Goal: Information Seeking & Learning: Learn about a topic

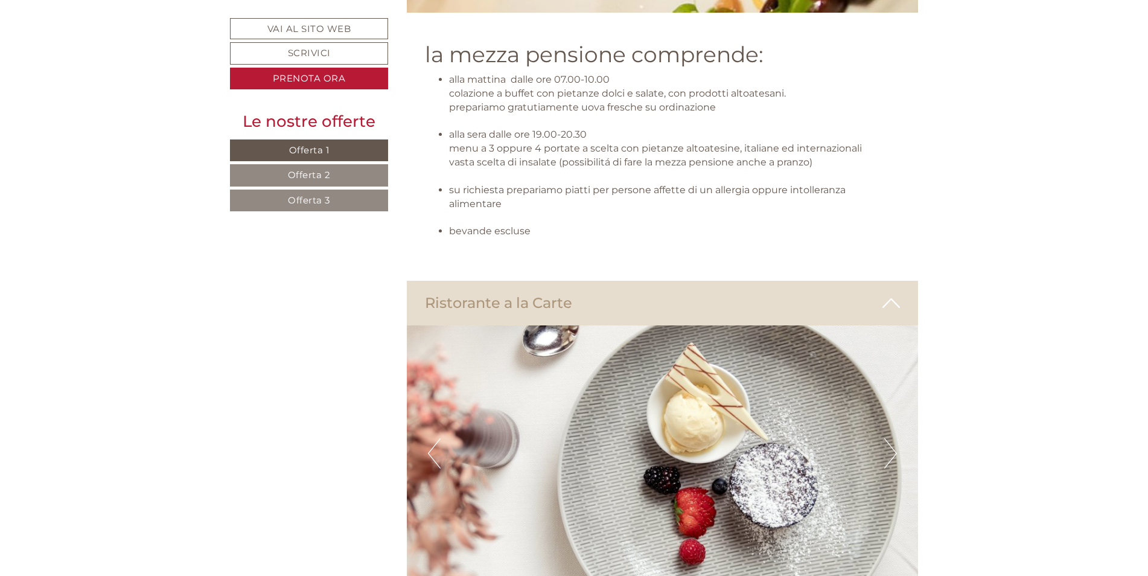
scroll to position [4466, 0]
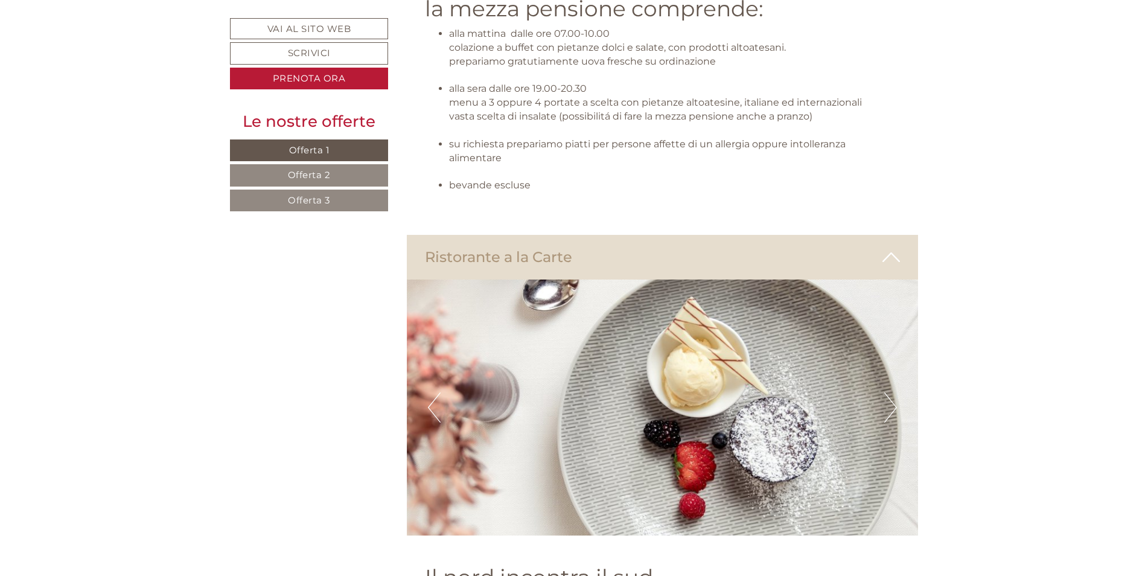
click at [887, 392] on button "Next" at bounding box center [890, 407] width 13 height 30
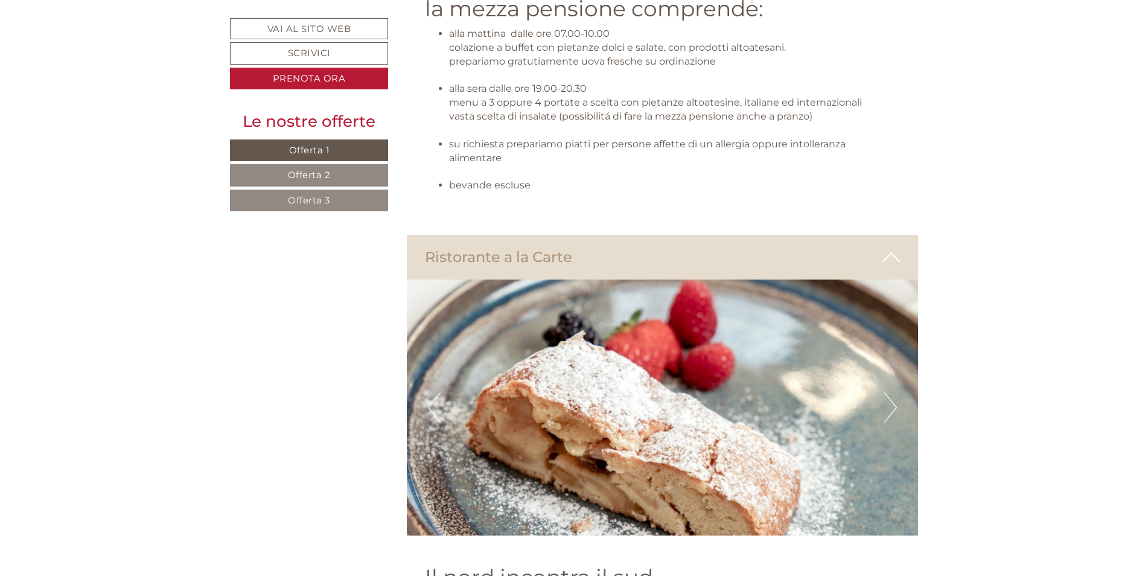
click at [887, 392] on button "Next" at bounding box center [890, 407] width 13 height 30
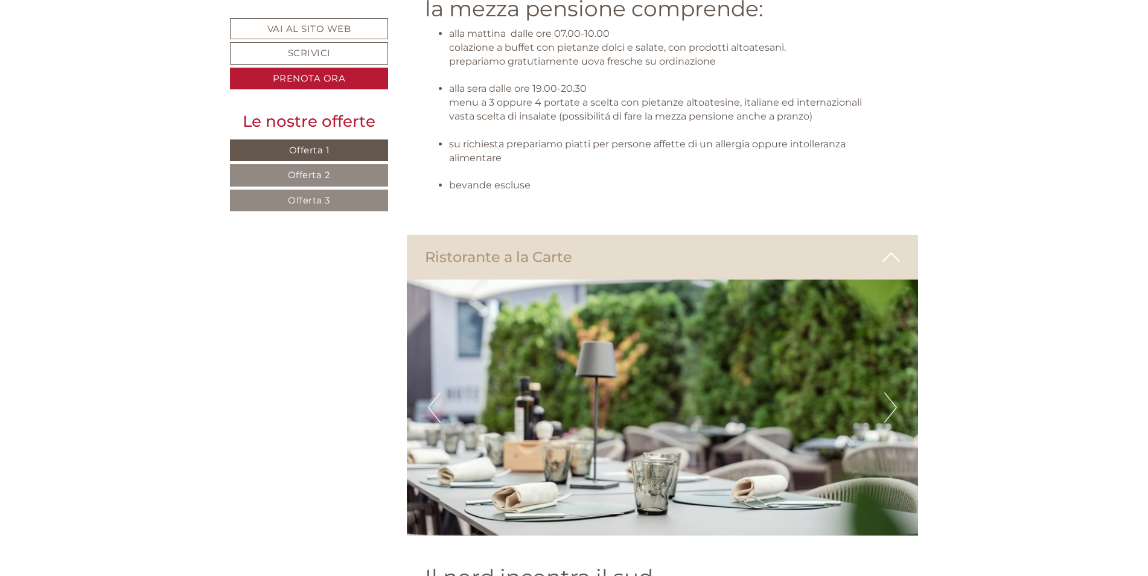
click at [887, 392] on button "Next" at bounding box center [890, 407] width 13 height 30
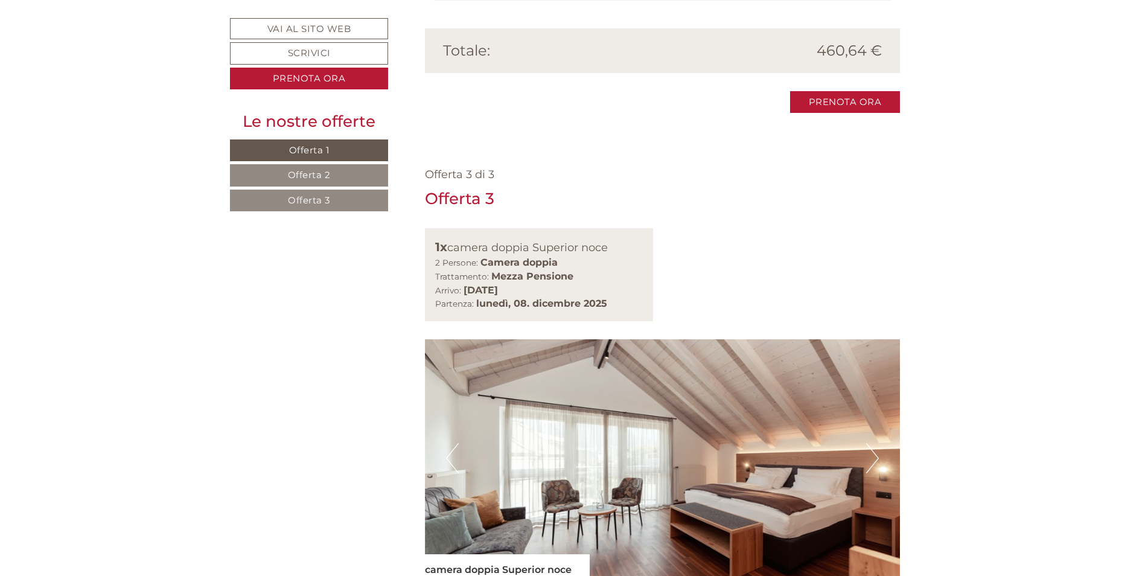
scroll to position [2294, 0]
click at [358, 145] on link "Offerta 1" at bounding box center [309, 150] width 158 height 22
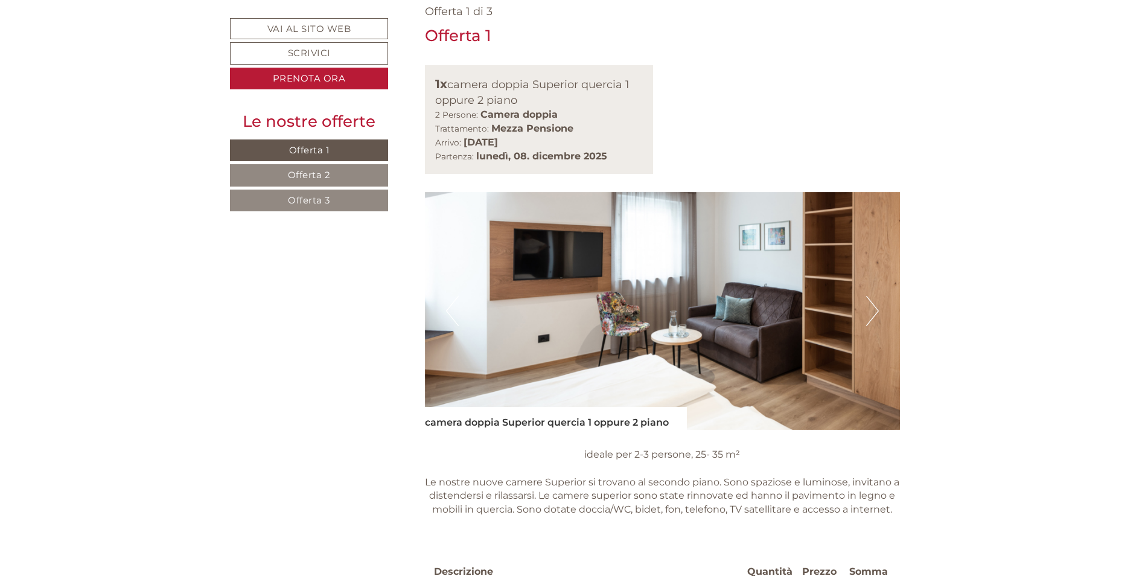
scroll to position [891, 0]
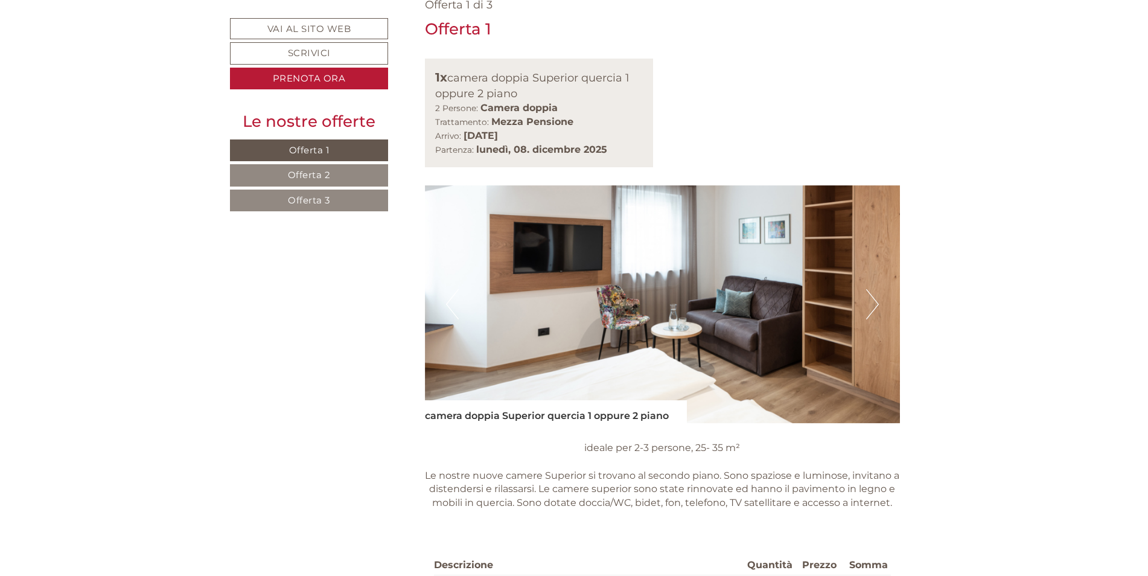
click at [342, 181] on link "Offerta 2" at bounding box center [309, 175] width 158 height 22
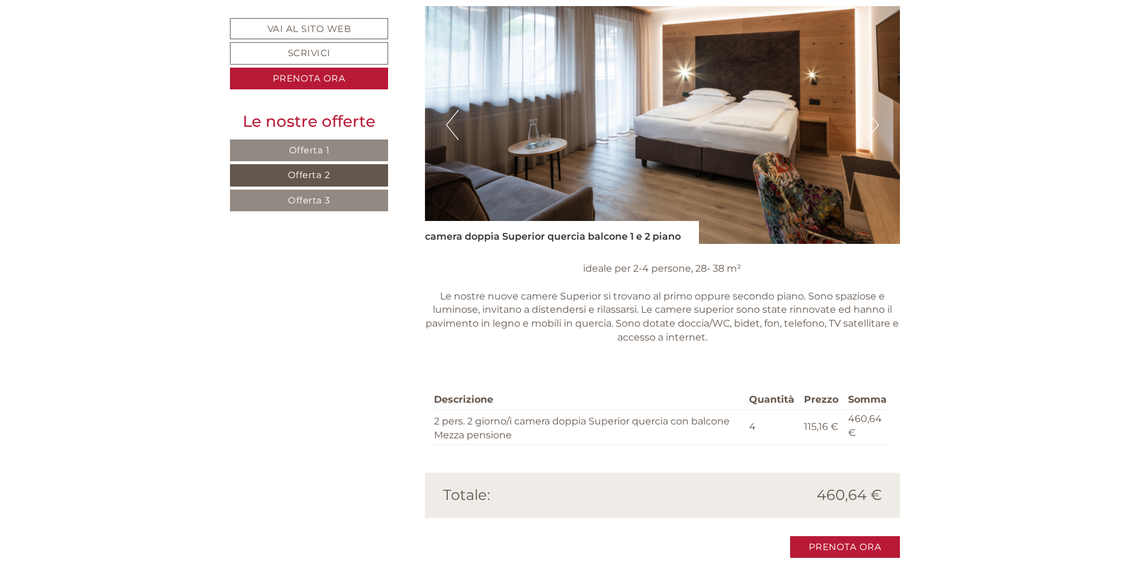
scroll to position [1072, 0]
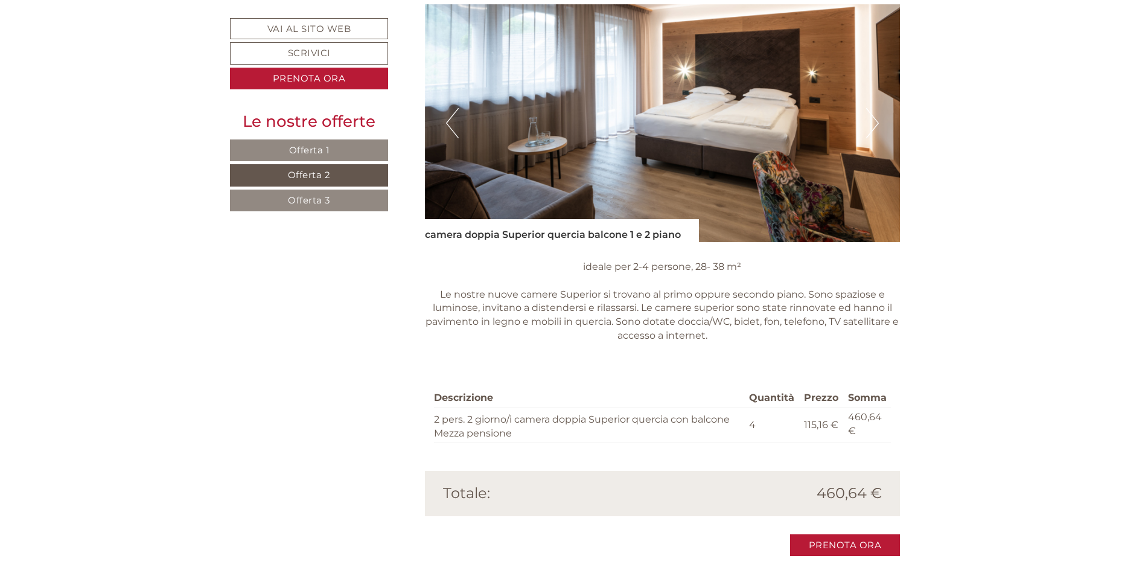
click at [368, 209] on link "Offerta 3" at bounding box center [309, 201] width 158 height 22
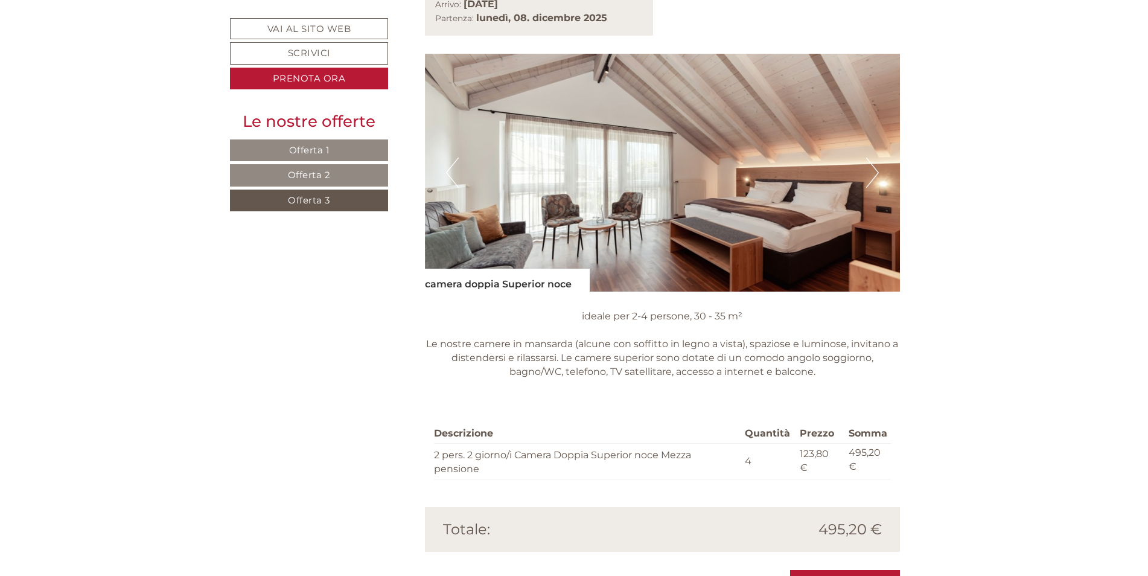
scroll to position [1012, 0]
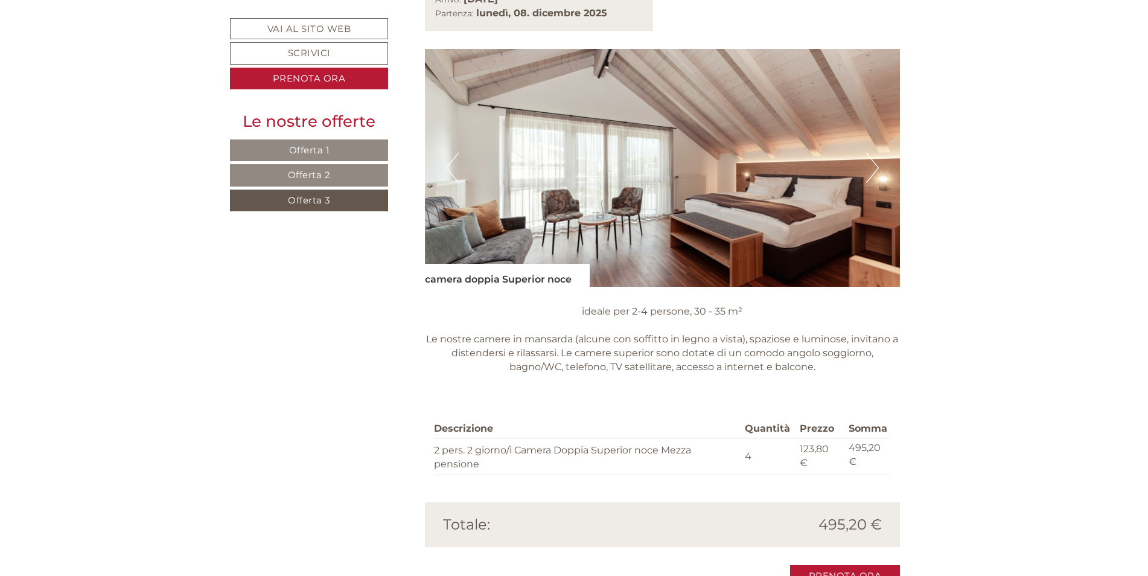
click at [335, 150] on link "Offerta 1" at bounding box center [309, 150] width 158 height 22
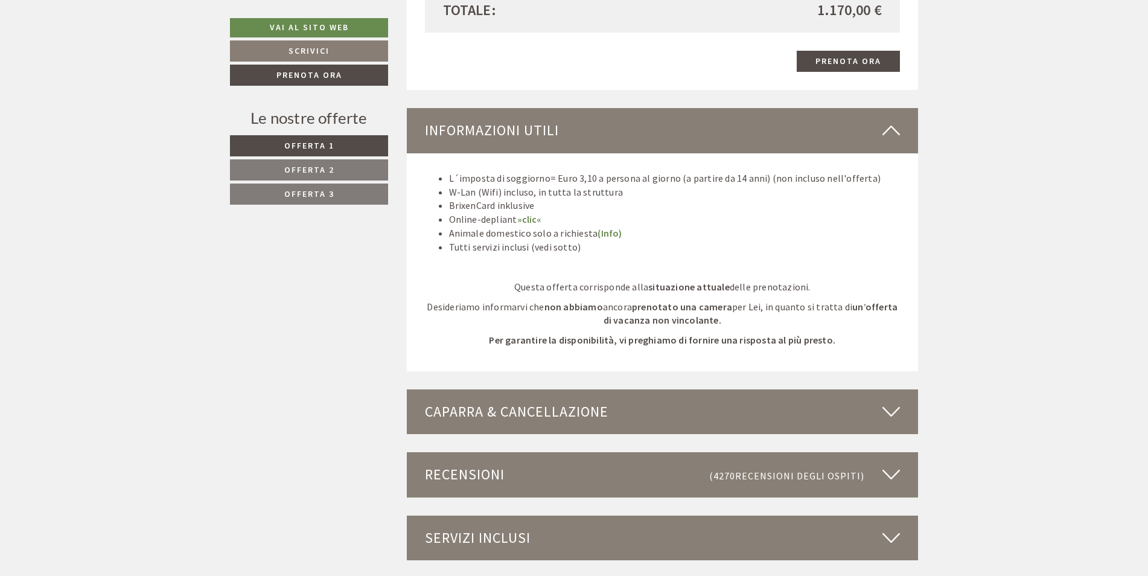
scroll to position [2957, 0]
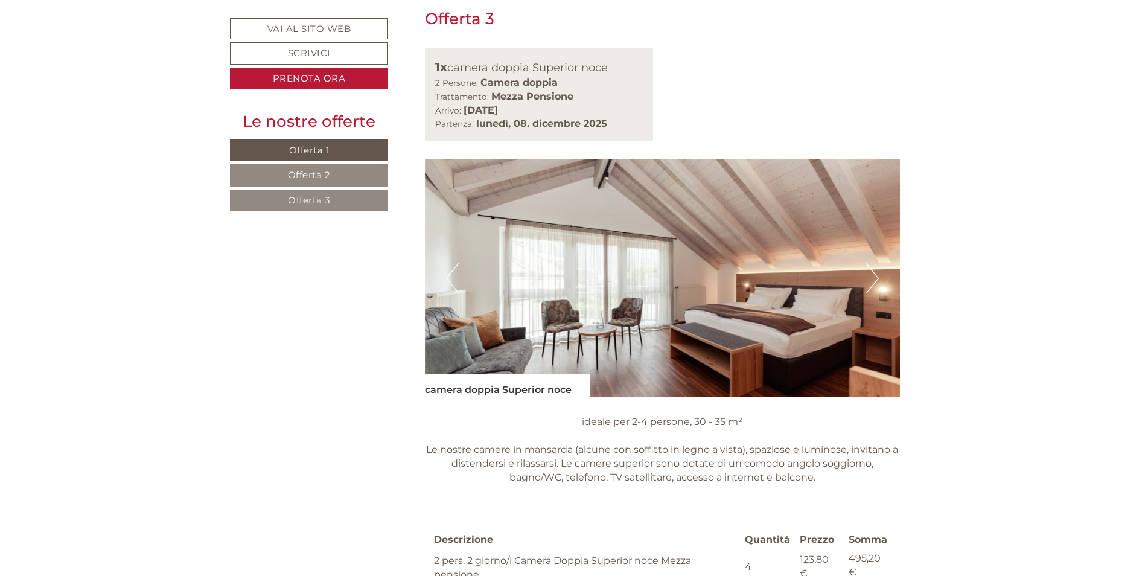
scroll to position [2957, 0]
